Goal: Download file/media

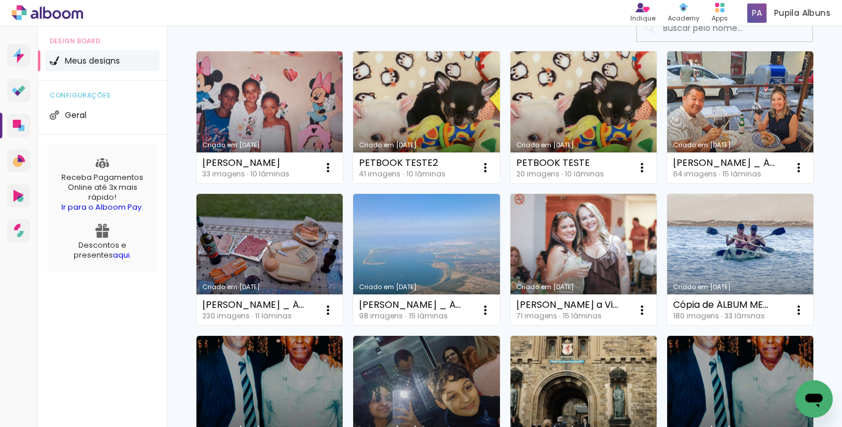
scroll to position [115, 0]
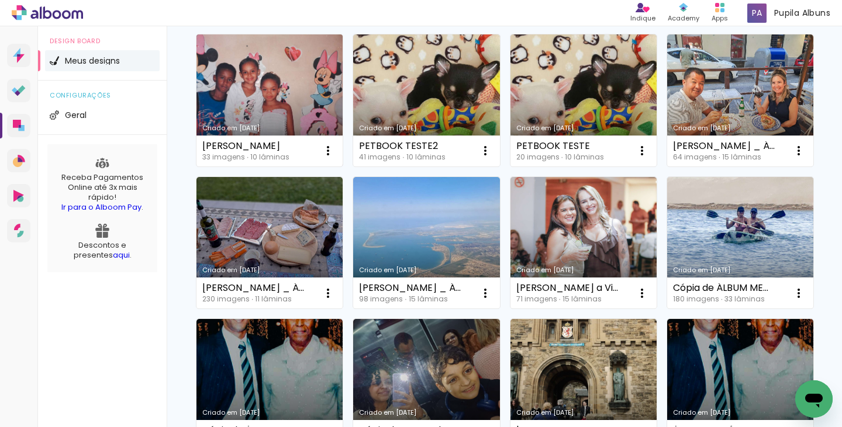
click at [272, 102] on link "Criado em [DATE]" at bounding box center [269, 100] width 146 height 132
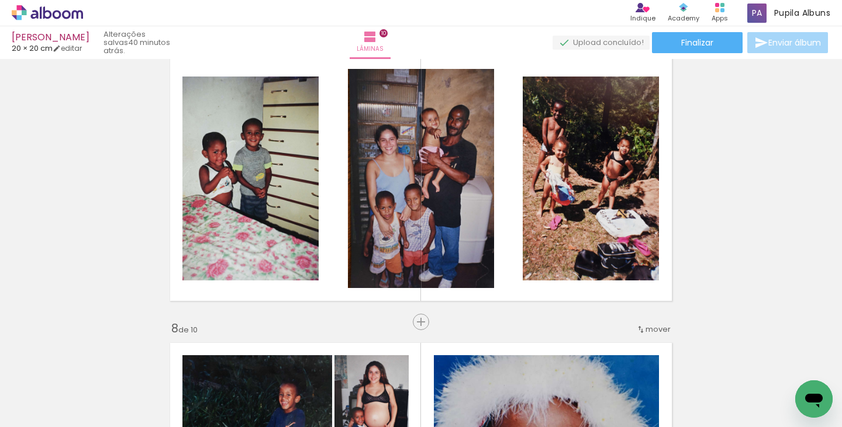
scroll to position [1759, 0]
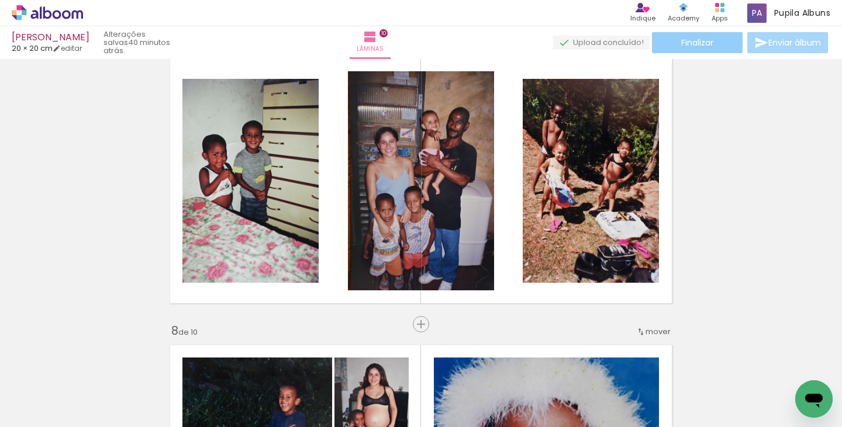
click at [705, 43] on span "Finalizar" at bounding box center [697, 43] width 32 height 8
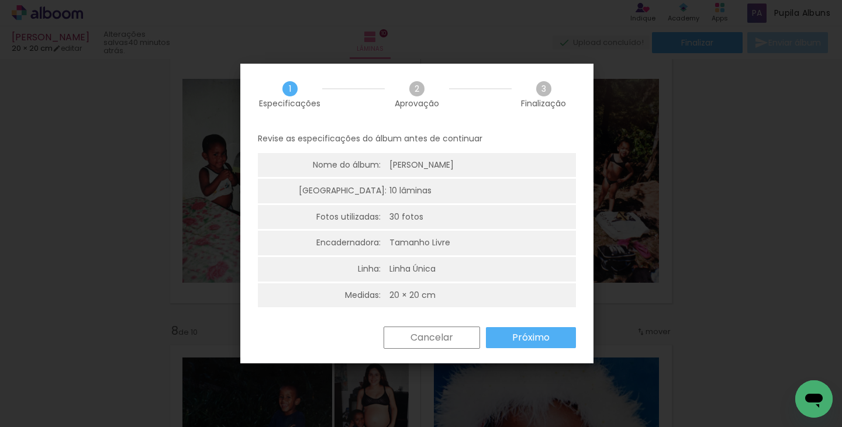
click at [0, 0] on slot "Próximo" at bounding box center [0, 0] width 0 height 0
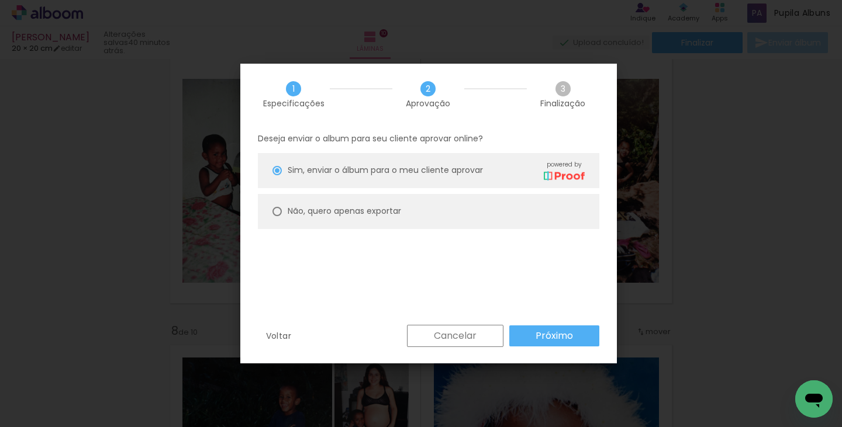
click at [0, 0] on slot "Não, quero apenas exportar" at bounding box center [0, 0] width 0 height 0
type paper-radio-button "on"
click at [0, 0] on slot "Próximo" at bounding box center [0, 0] width 0 height 0
type input "Alta, 300 DPI"
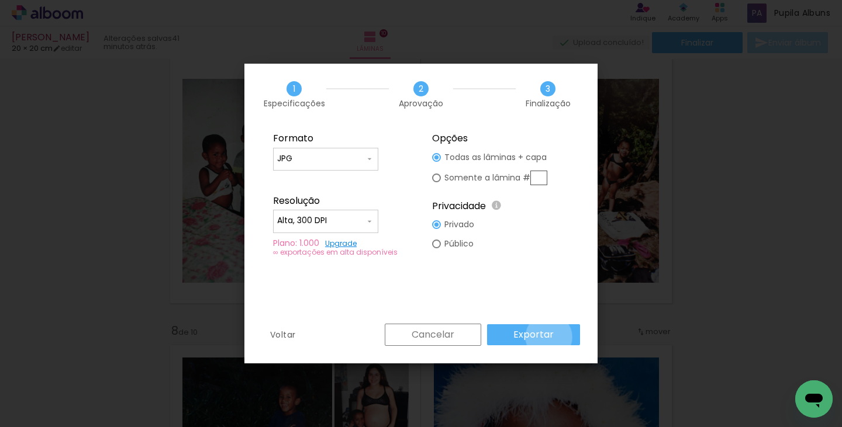
click at [0, 0] on slot "Exportar" at bounding box center [0, 0] width 0 height 0
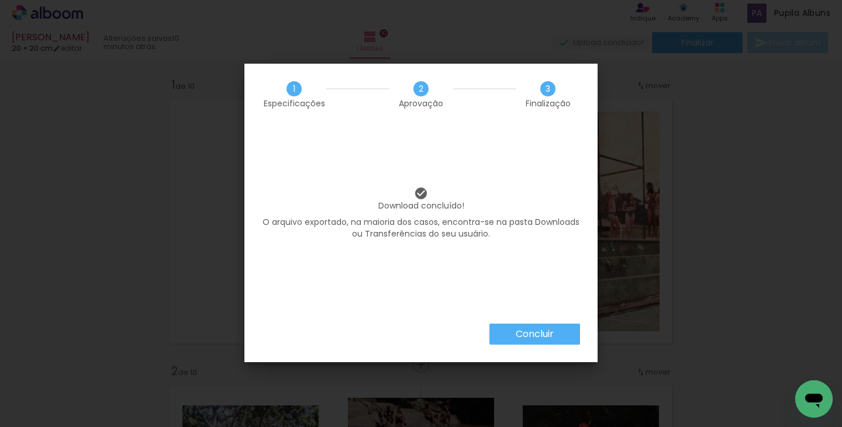
scroll to position [1759, 0]
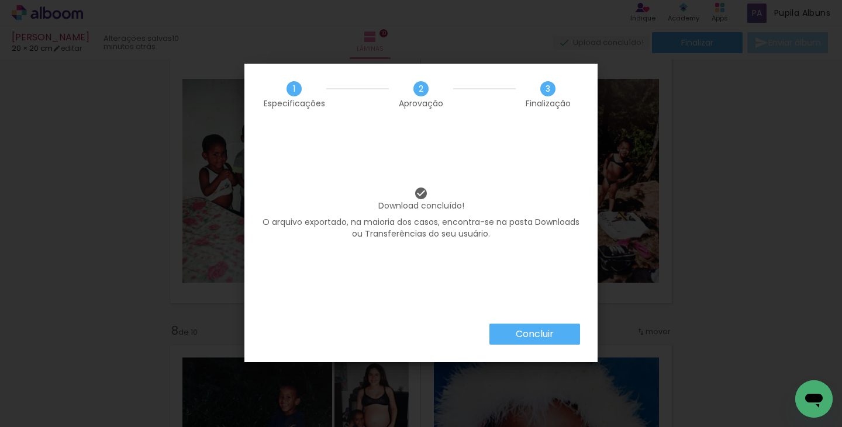
click at [555, 337] on paper-button "Concluir" at bounding box center [534, 334] width 91 height 21
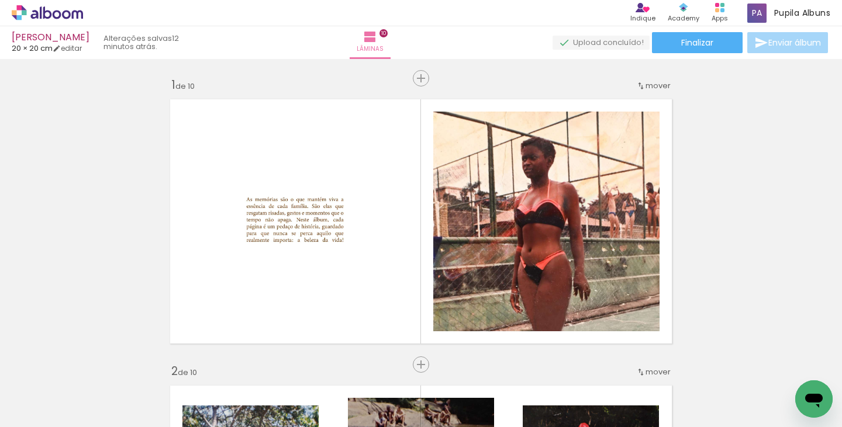
scroll to position [1759, 0]
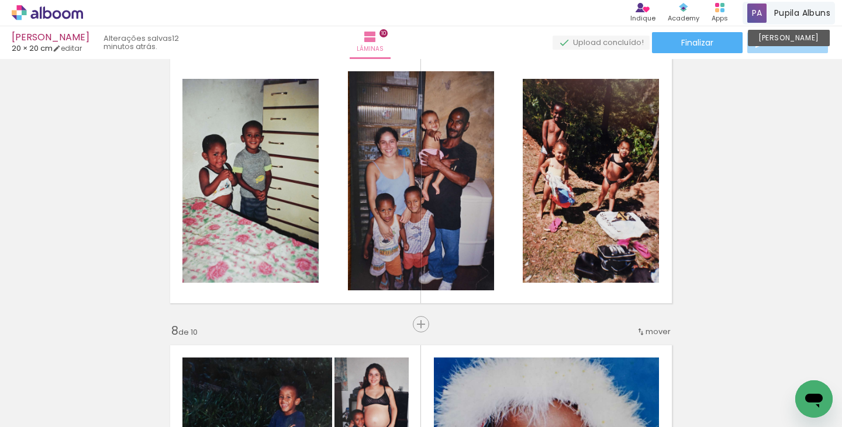
click at [814, 5] on div "Pupila Albuns Conta Alboom" at bounding box center [788, 13] width 92 height 23
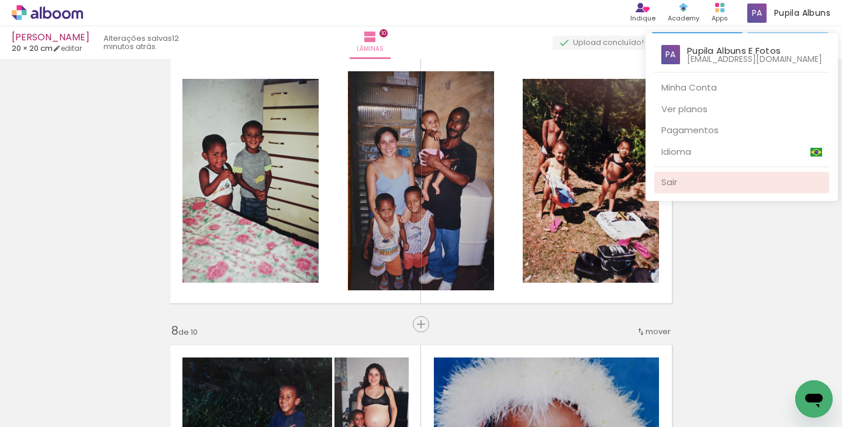
click at [677, 181] on link "Sair" at bounding box center [741, 183] width 175 height 22
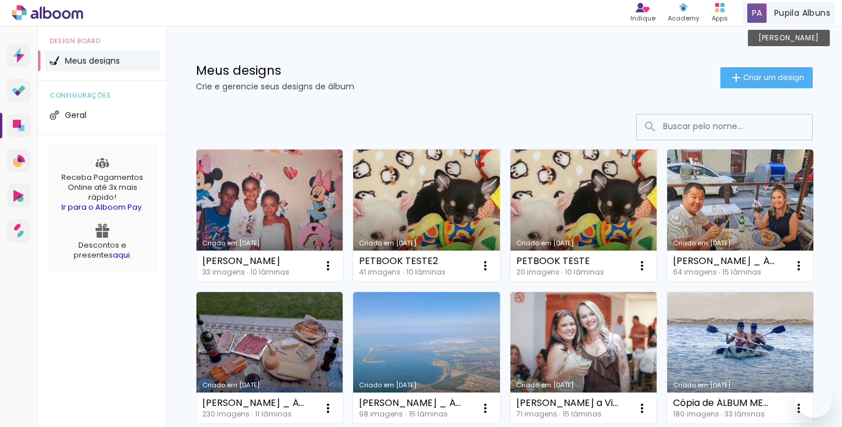
click at [788, 11] on span "Pupila Albuns" at bounding box center [802, 13] width 56 height 12
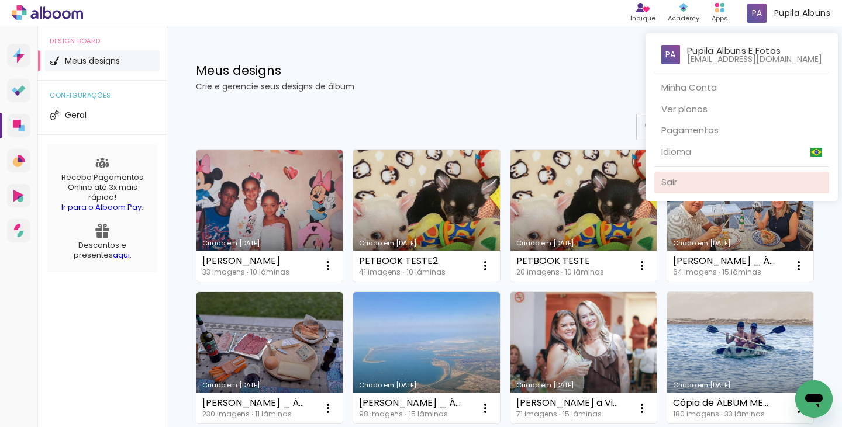
click at [681, 180] on link "Sair" at bounding box center [741, 183] width 175 height 22
